Goal: Navigation & Orientation: Find specific page/section

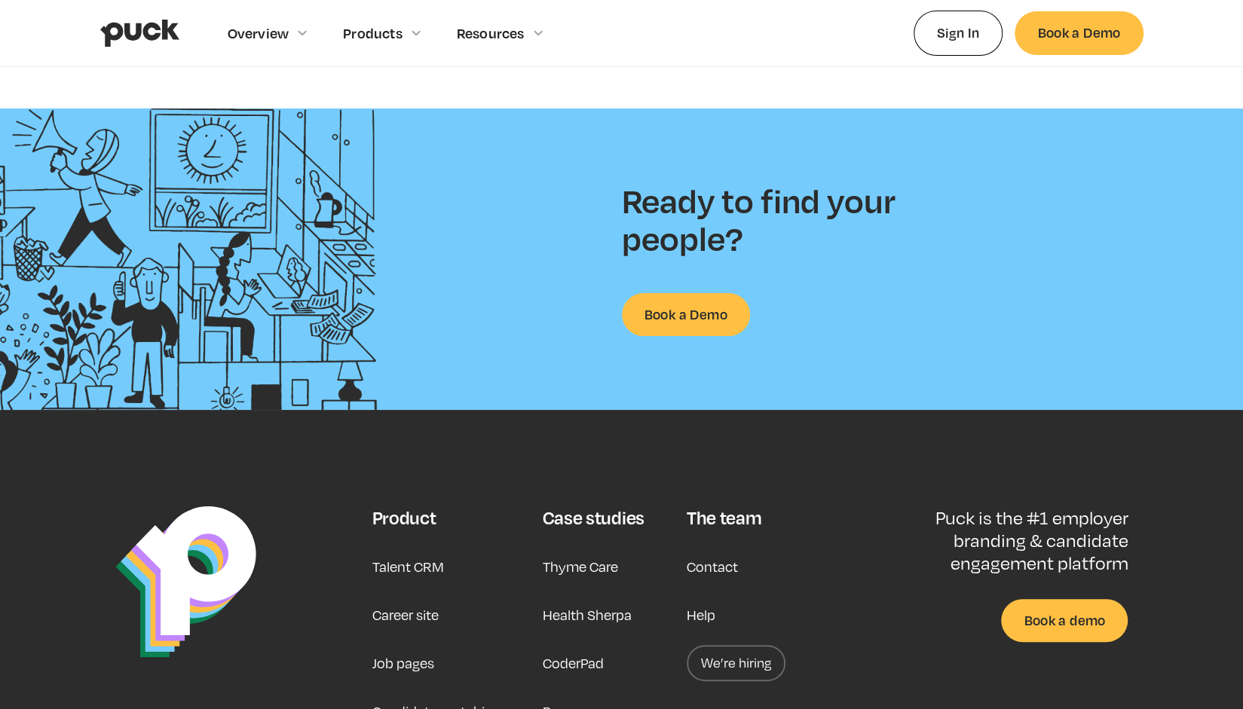
scroll to position [3611, 0]
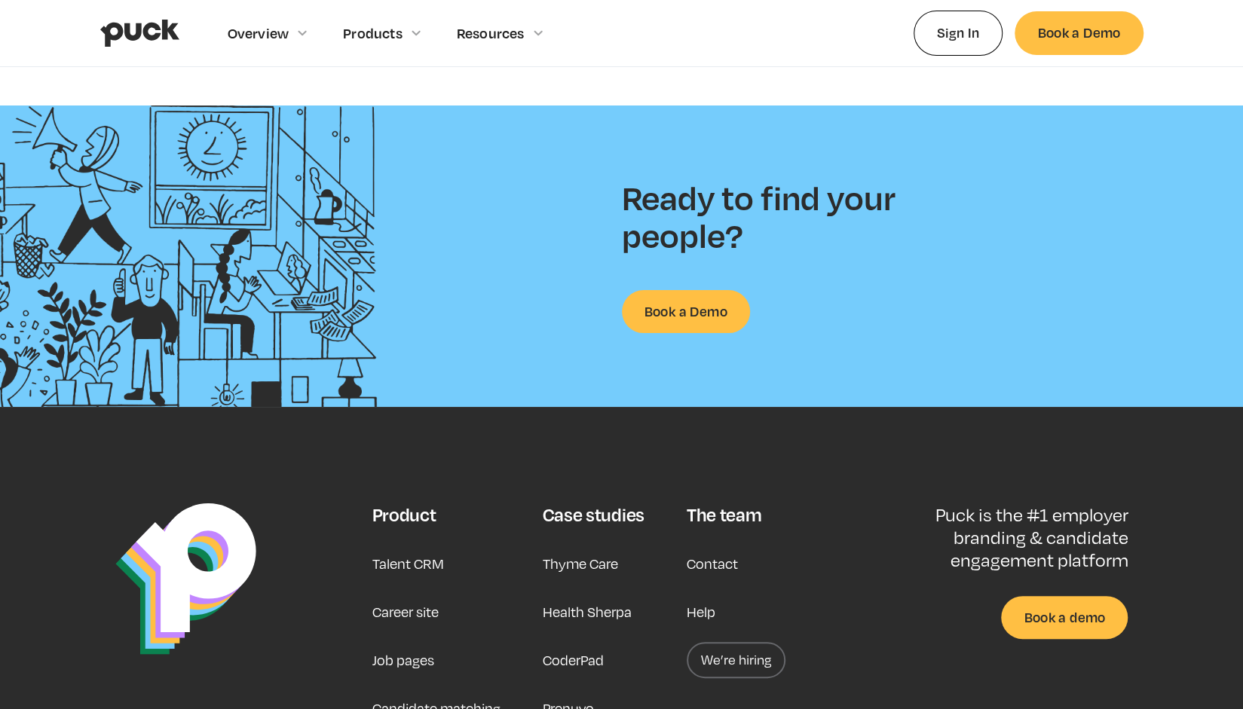
click at [732, 563] on link "Contact" at bounding box center [711, 564] width 51 height 36
click at [703, 594] on link "Help" at bounding box center [700, 612] width 29 height 36
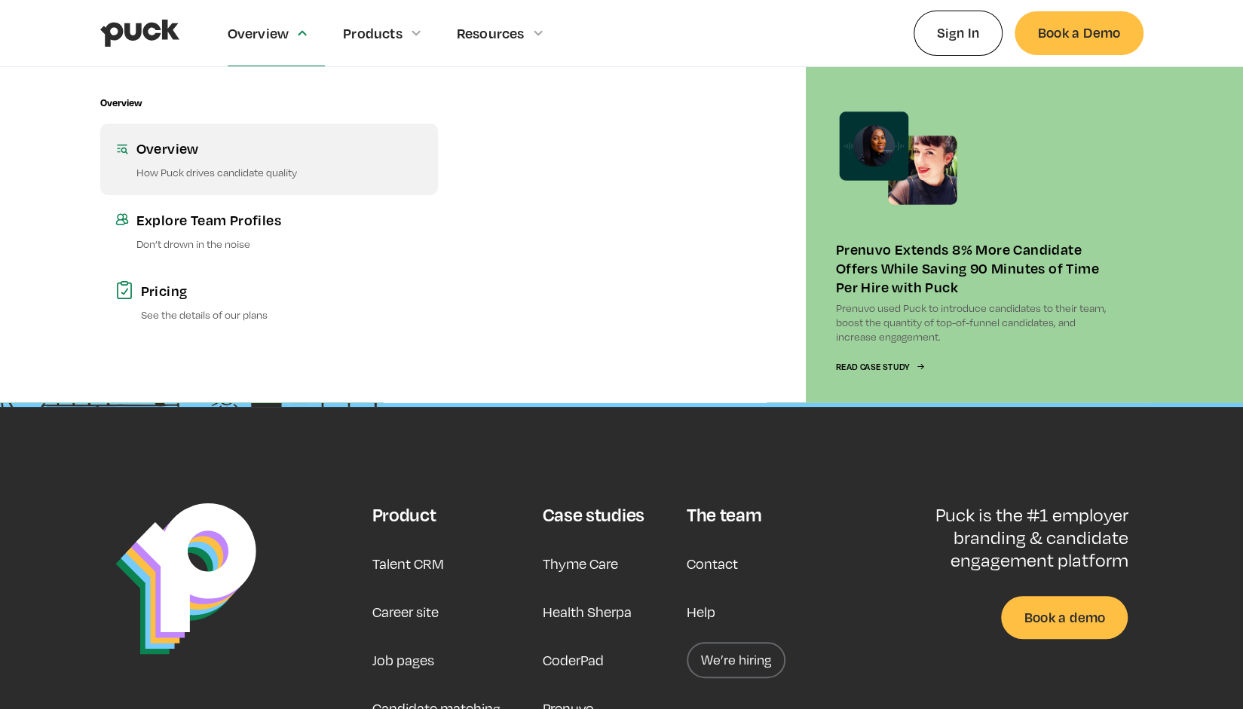
click at [169, 148] on div "Overview" at bounding box center [279, 148] width 286 height 19
